Goal: Navigation & Orientation: Find specific page/section

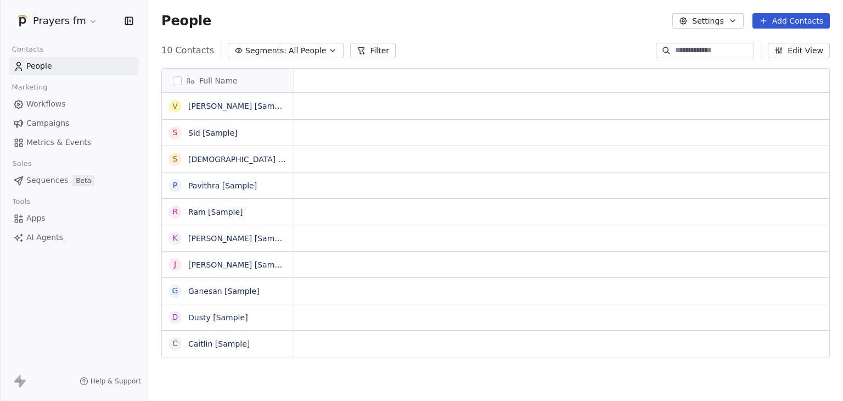
scroll to position [9, 9]
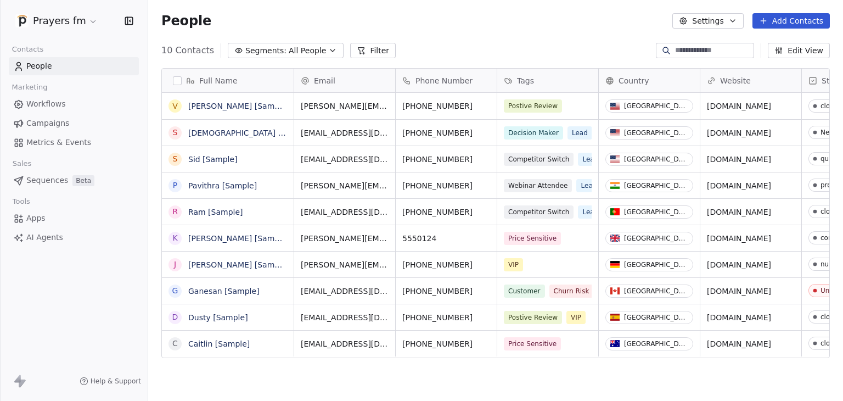
click at [70, 22] on html "Prayers fm Contacts People Marketing Workflows Campaigns Metrics & Events Sales…" at bounding box center [421, 200] width 843 height 401
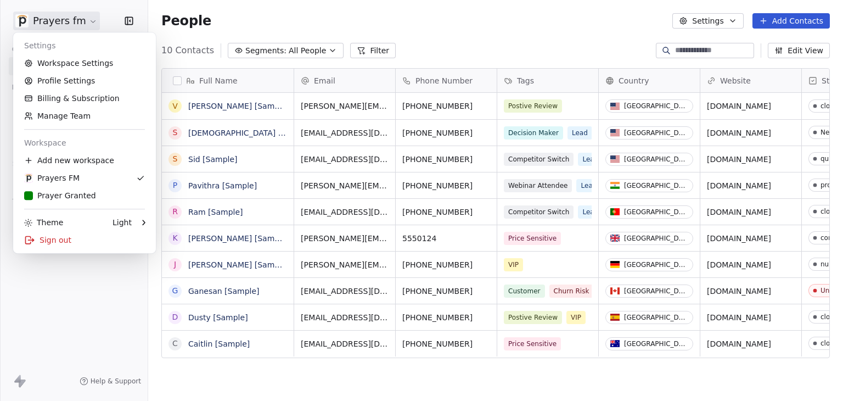
click at [500, 30] on html "Prayers fm Contacts People Marketing Workflows Campaigns Metrics & Events Sales…" at bounding box center [421, 200] width 843 height 401
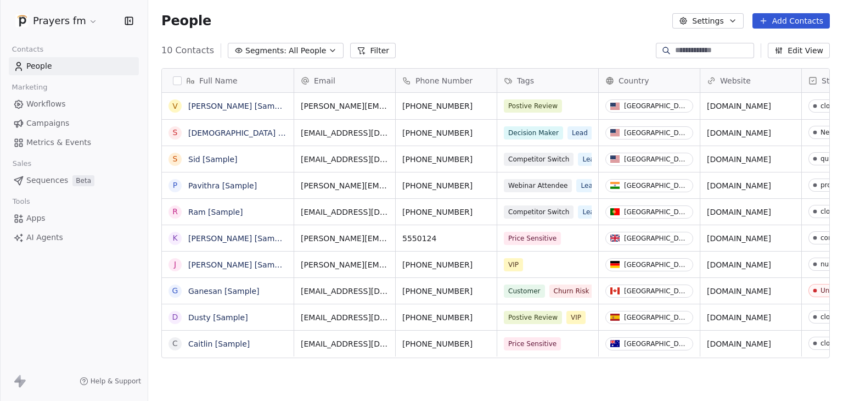
click at [44, 126] on span "Campaigns" at bounding box center [47, 123] width 43 height 12
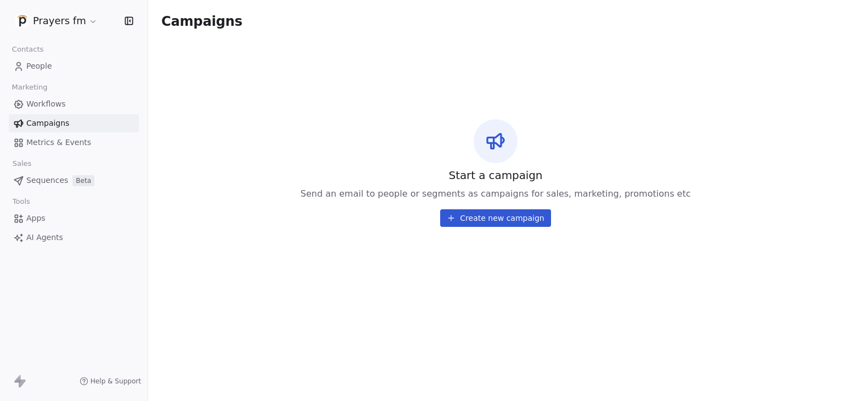
click at [68, 16] on html "Prayers fm Contacts People Marketing Workflows Campaigns Metrics & Events Sales…" at bounding box center [421, 200] width 843 height 401
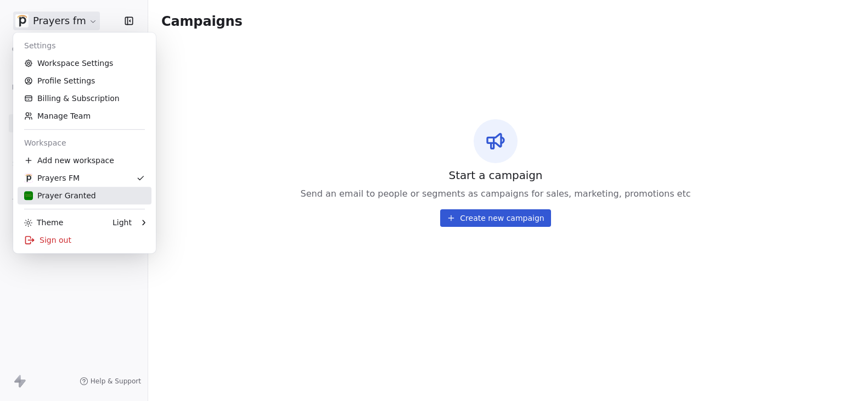
click at [71, 194] on div "Prayer Granted" at bounding box center [60, 195] width 72 height 11
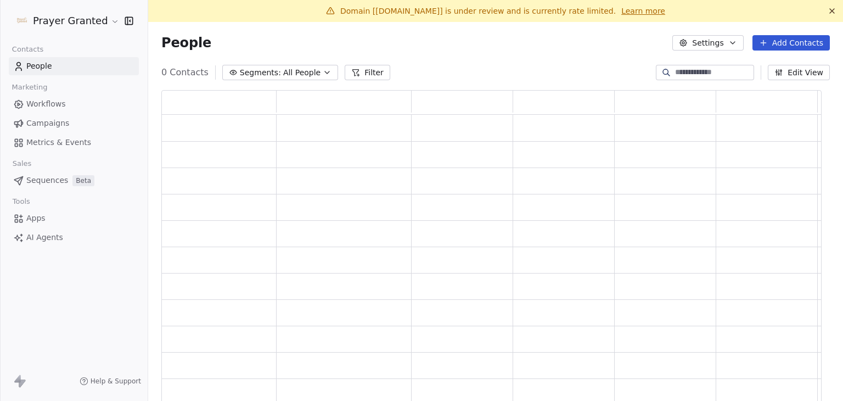
scroll to position [317, 652]
click at [56, 121] on span "Campaigns" at bounding box center [47, 123] width 43 height 12
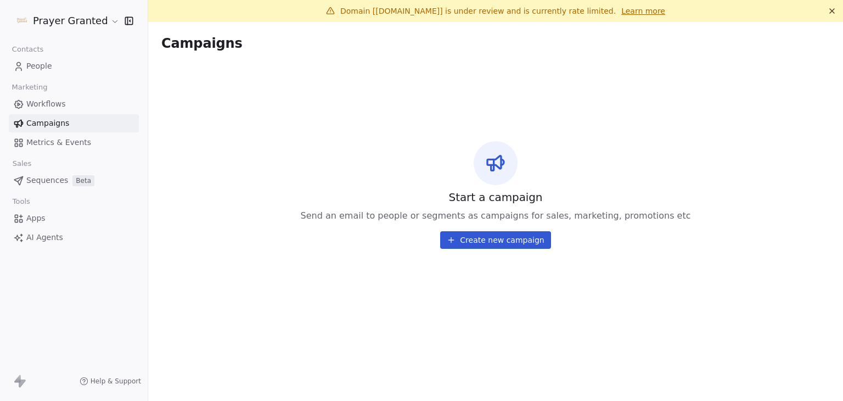
click at [66, 108] on link "Workflows" at bounding box center [74, 104] width 130 height 18
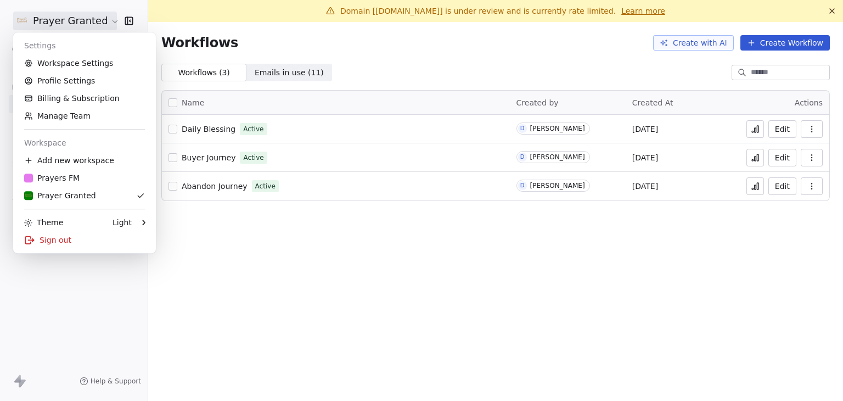
click at [51, 21] on html "Prayer Granted Contacts People Marketing Workflows Campaigns Metrics & Events S…" at bounding box center [421, 200] width 843 height 401
click at [108, 182] on div "Prayers FM" at bounding box center [84, 177] width 121 height 11
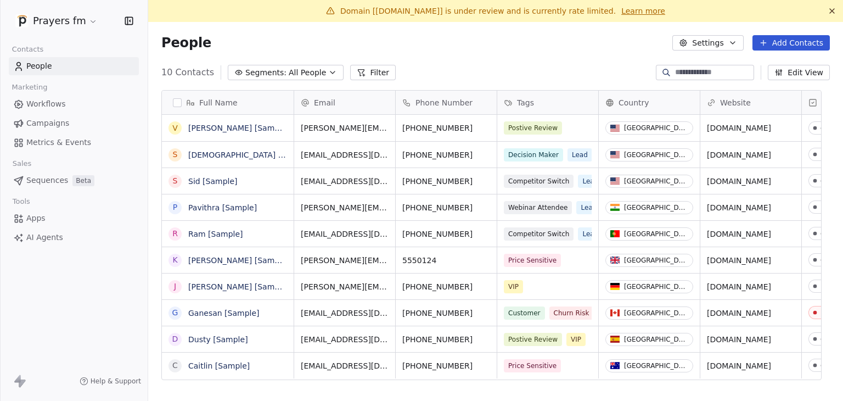
scroll to position [344, 678]
click at [61, 104] on span "Workflows" at bounding box center [46, 104] width 40 height 12
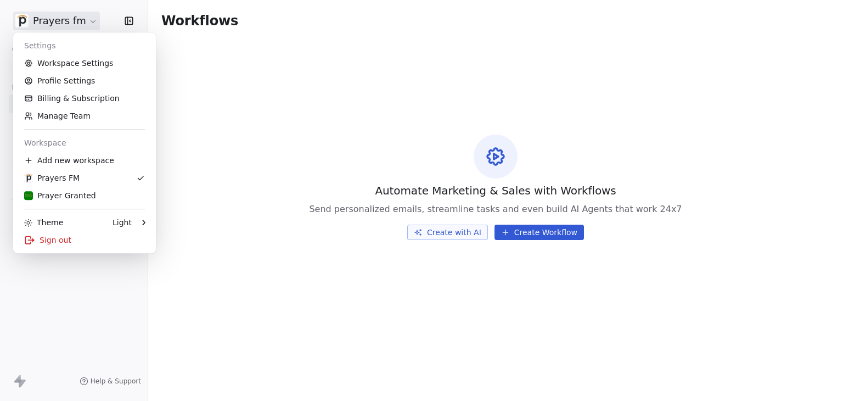
click at [36, 22] on html "Prayers fm Contacts People Marketing Workflows Campaigns Metrics & Events Sales…" at bounding box center [421, 200] width 843 height 401
click at [76, 200] on div "Prayer Granted" at bounding box center [60, 195] width 72 height 11
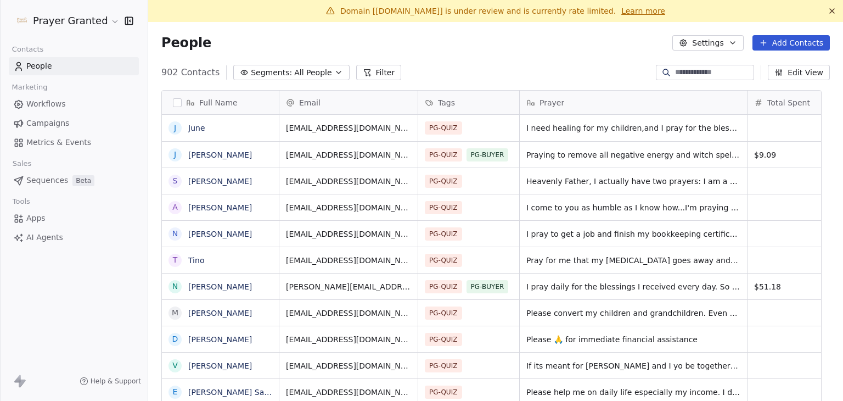
scroll to position [344, 678]
click at [47, 107] on span "Workflows" at bounding box center [46, 104] width 40 height 12
